Goal: Task Accomplishment & Management: Use online tool/utility

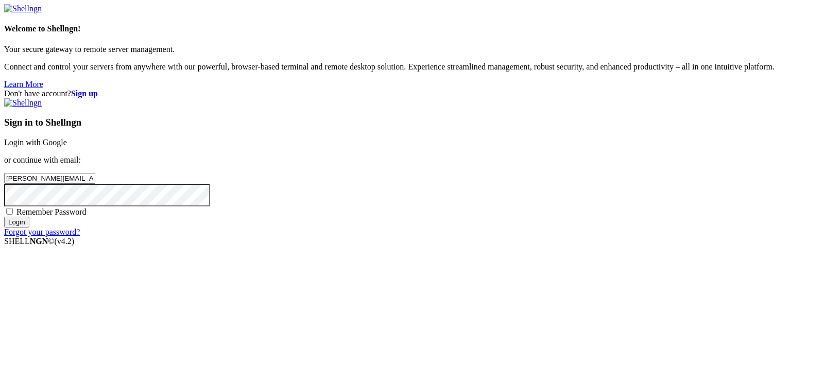
click at [67, 138] on link "Login with Google" at bounding box center [35, 142] width 63 height 9
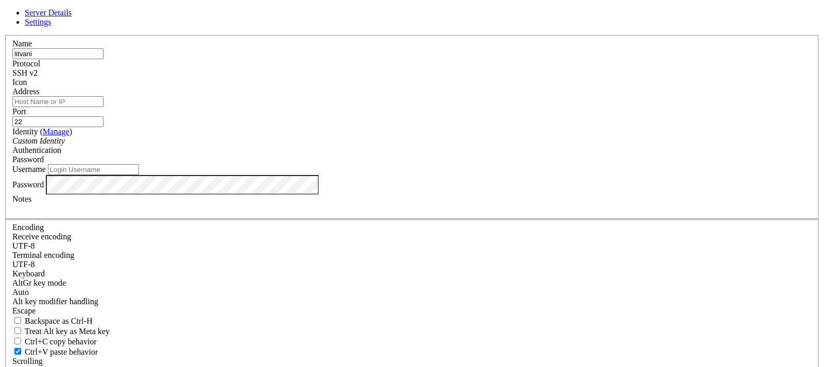
type input "litvani"
click at [104, 107] on input "Address" at bounding box center [57, 101] width 91 height 11
paste input "[TECHNICAL_ID]"
type input "[TECHNICAL_ID]"
click at [139, 175] on input "Username" at bounding box center [93, 169] width 91 height 11
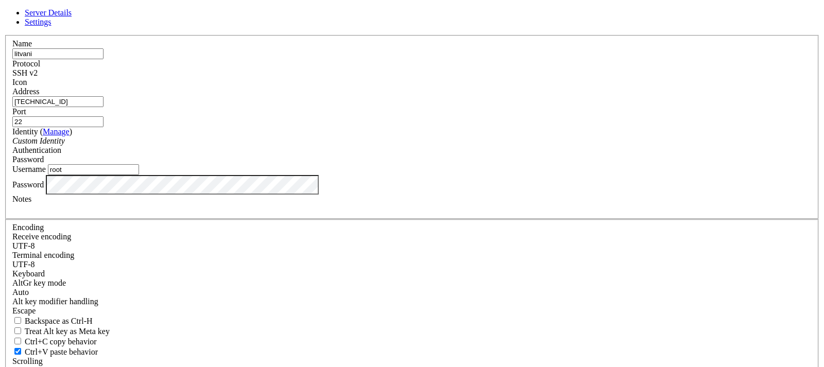
type input "root"
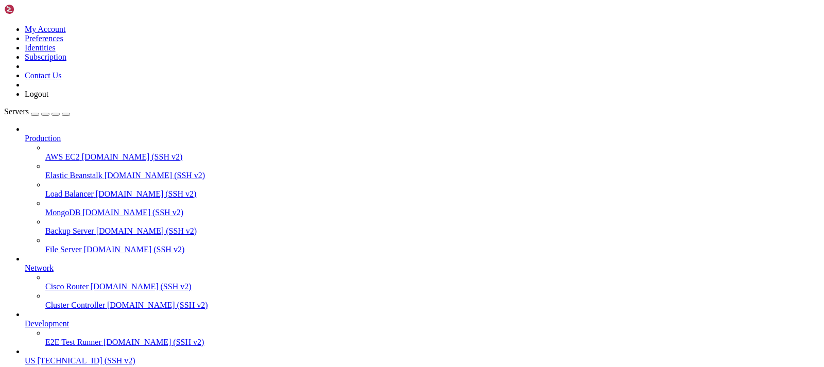
scroll to position [76, 0]
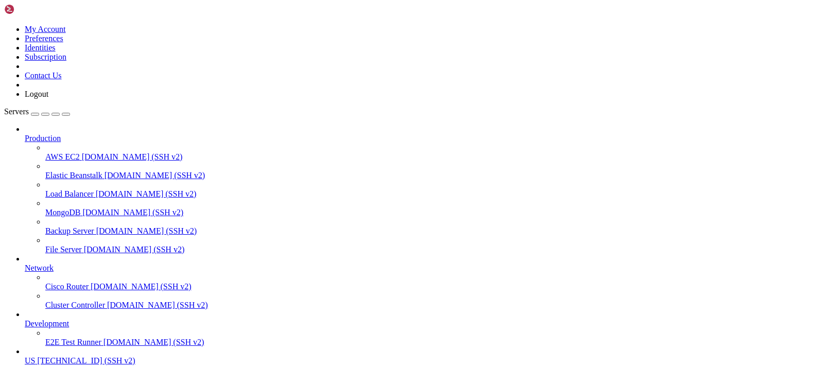
drag, startPoint x: 10, startPoint y: 712, endPoint x: 130, endPoint y: 713, distance: 120.1
copy span "[URL][TECHNICAL_ID]"
